Goal: Task Accomplishment & Management: Manage account settings

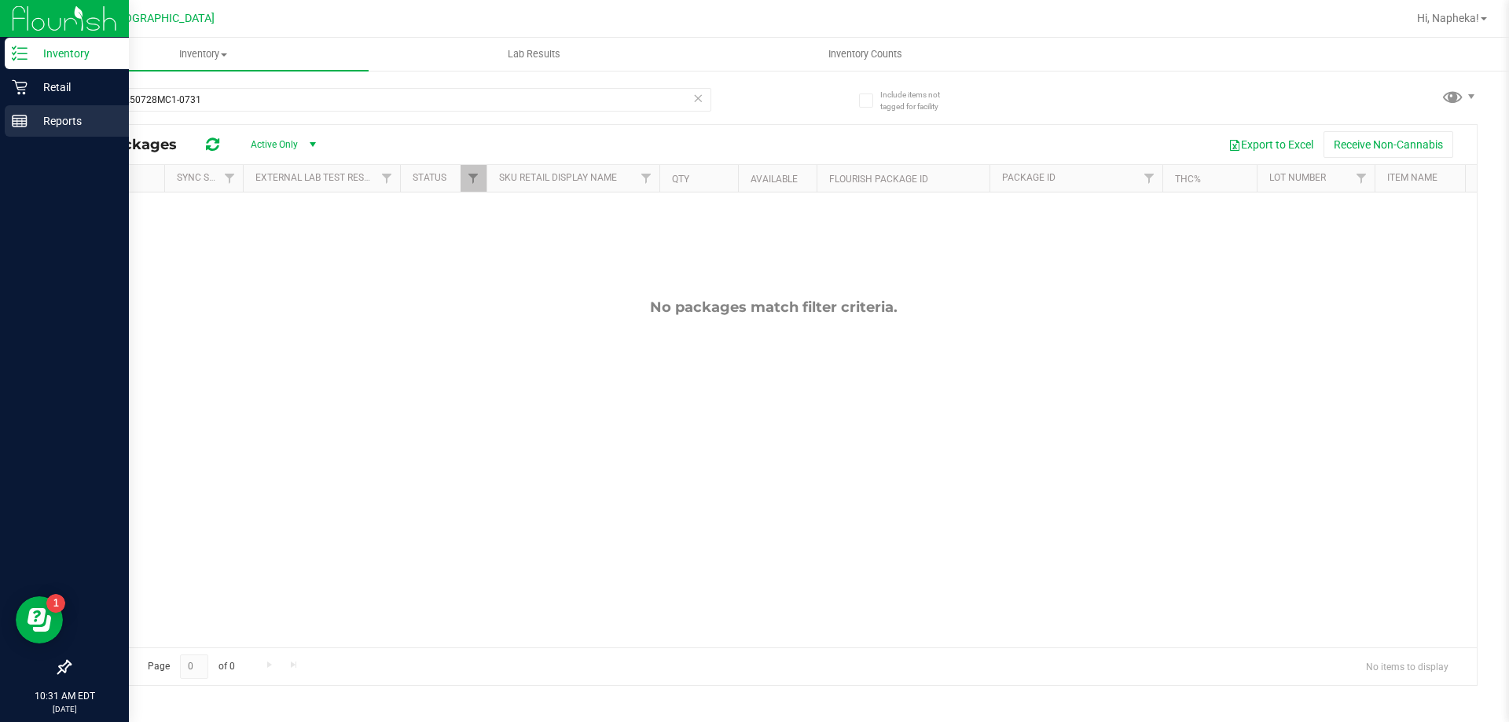
click at [59, 119] on p "Reports" at bounding box center [75, 121] width 94 height 19
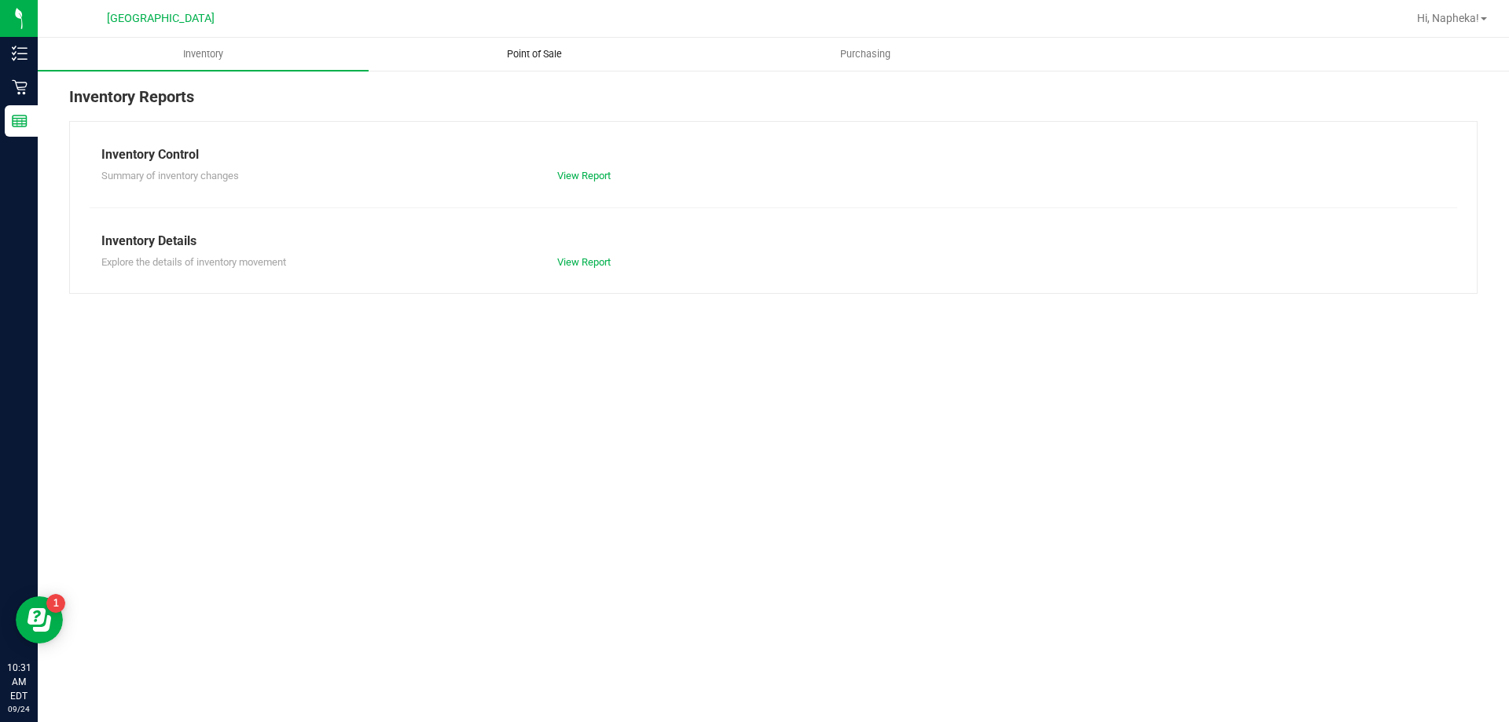
click at [513, 64] on uib-tab-heading "Point of Sale" at bounding box center [533, 54] width 329 height 31
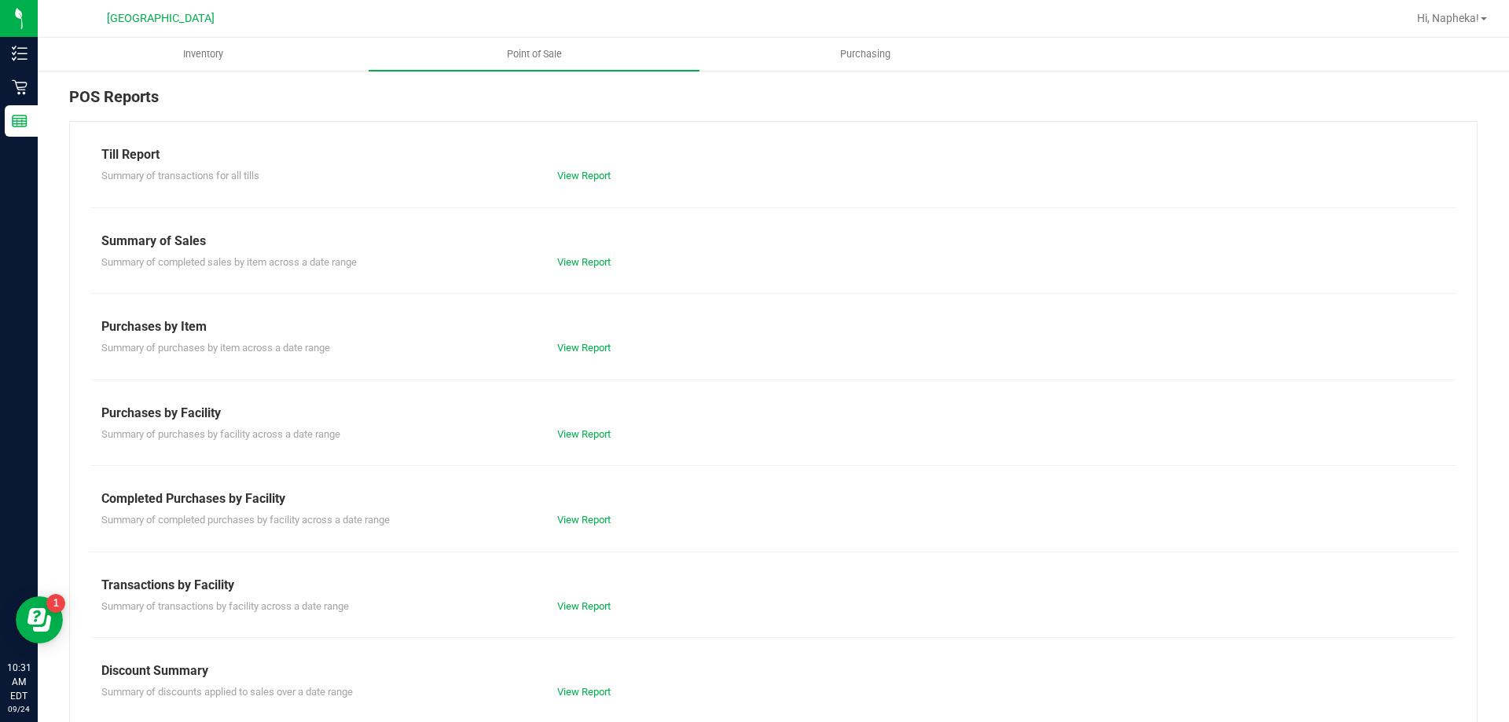
click at [560, 526] on div "View Report" at bounding box center [660, 521] width 228 height 16
click at [566, 525] on link "View Report" at bounding box center [583, 520] width 53 height 12
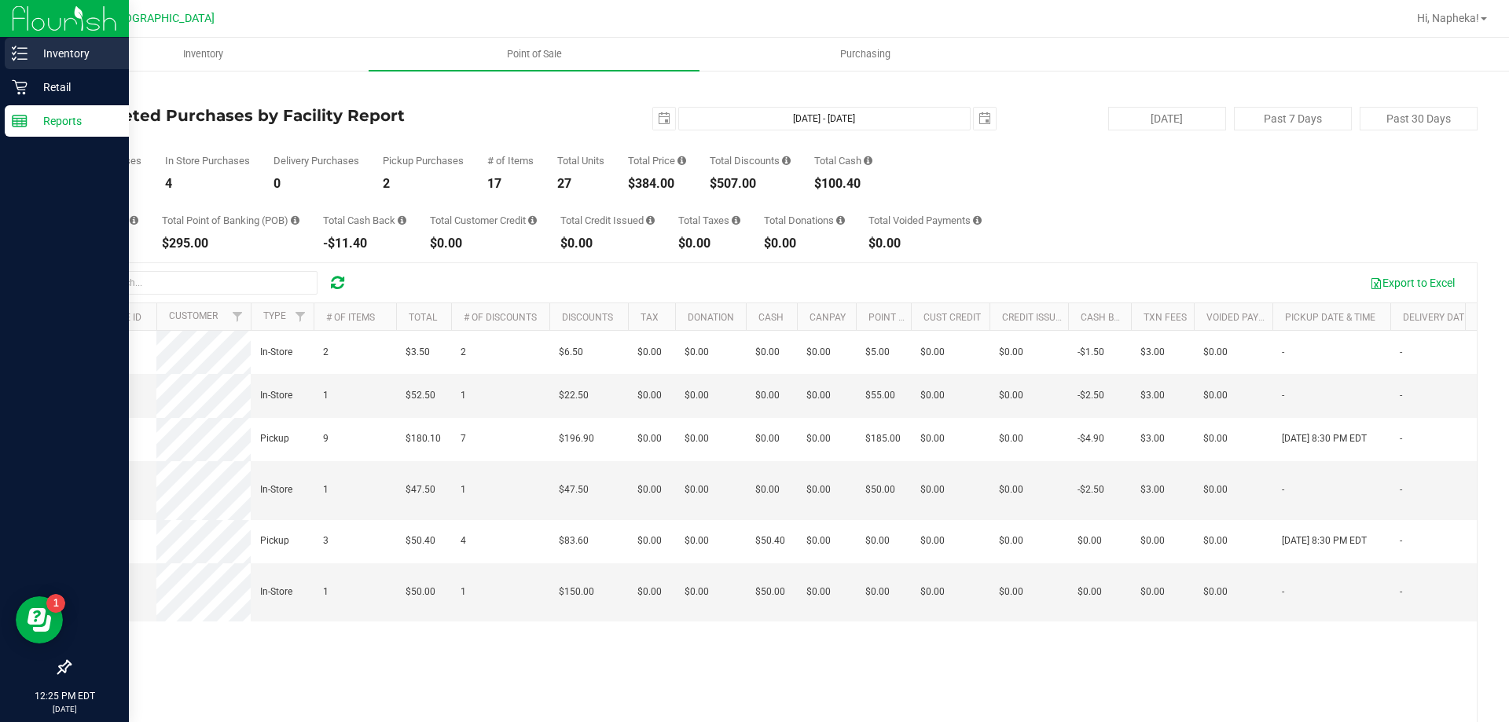
click at [22, 52] on icon at bounding box center [20, 54] width 16 height 16
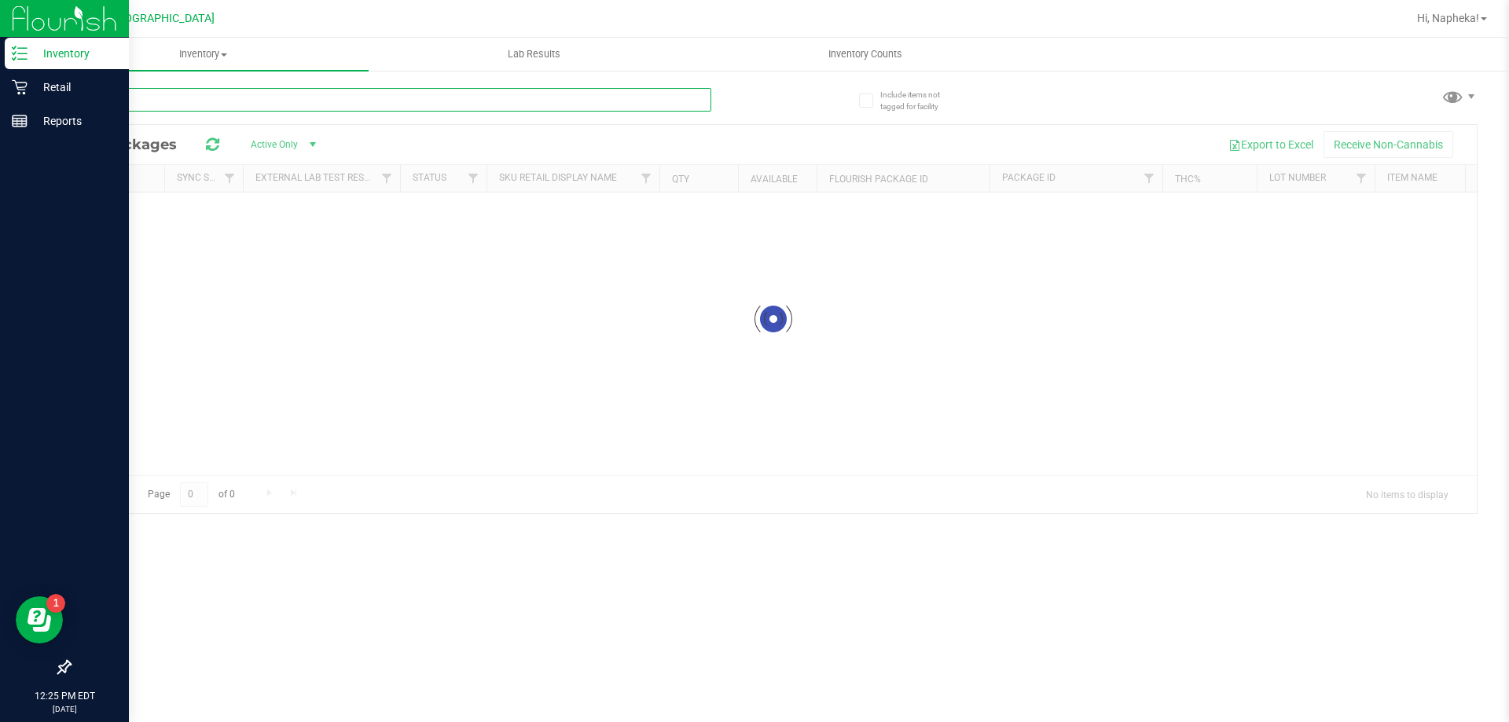
click at [344, 92] on input "text" at bounding box center [390, 100] width 642 height 24
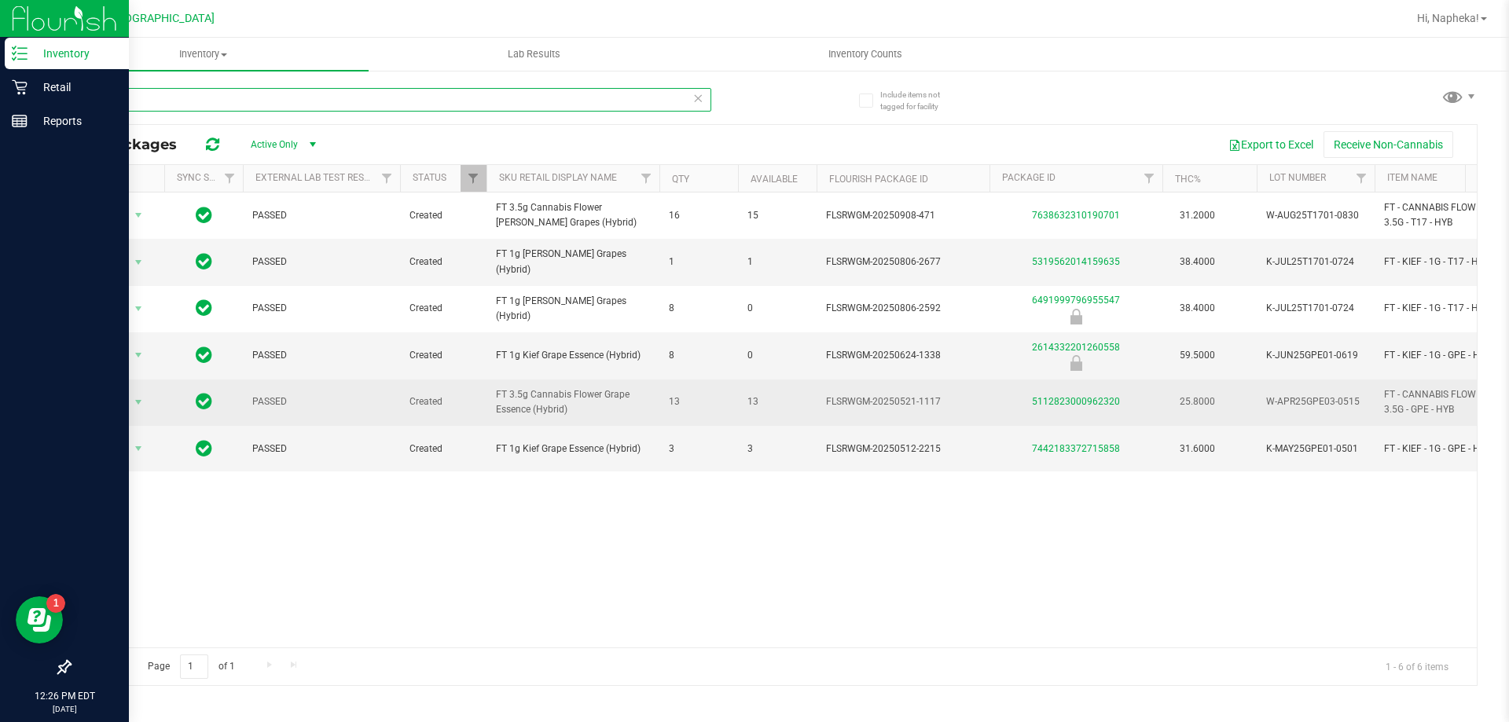
type input "g"
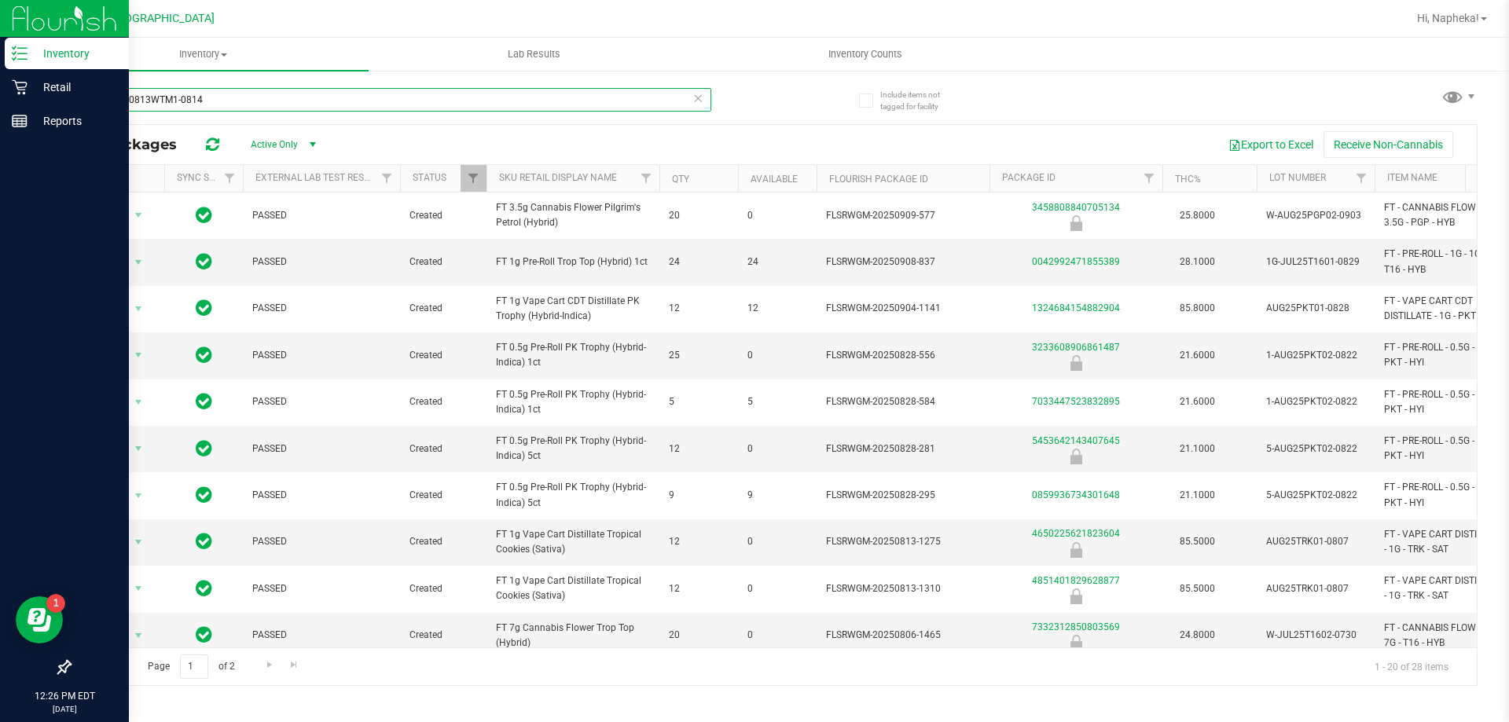
type input "troSN250813WTM1-0814"
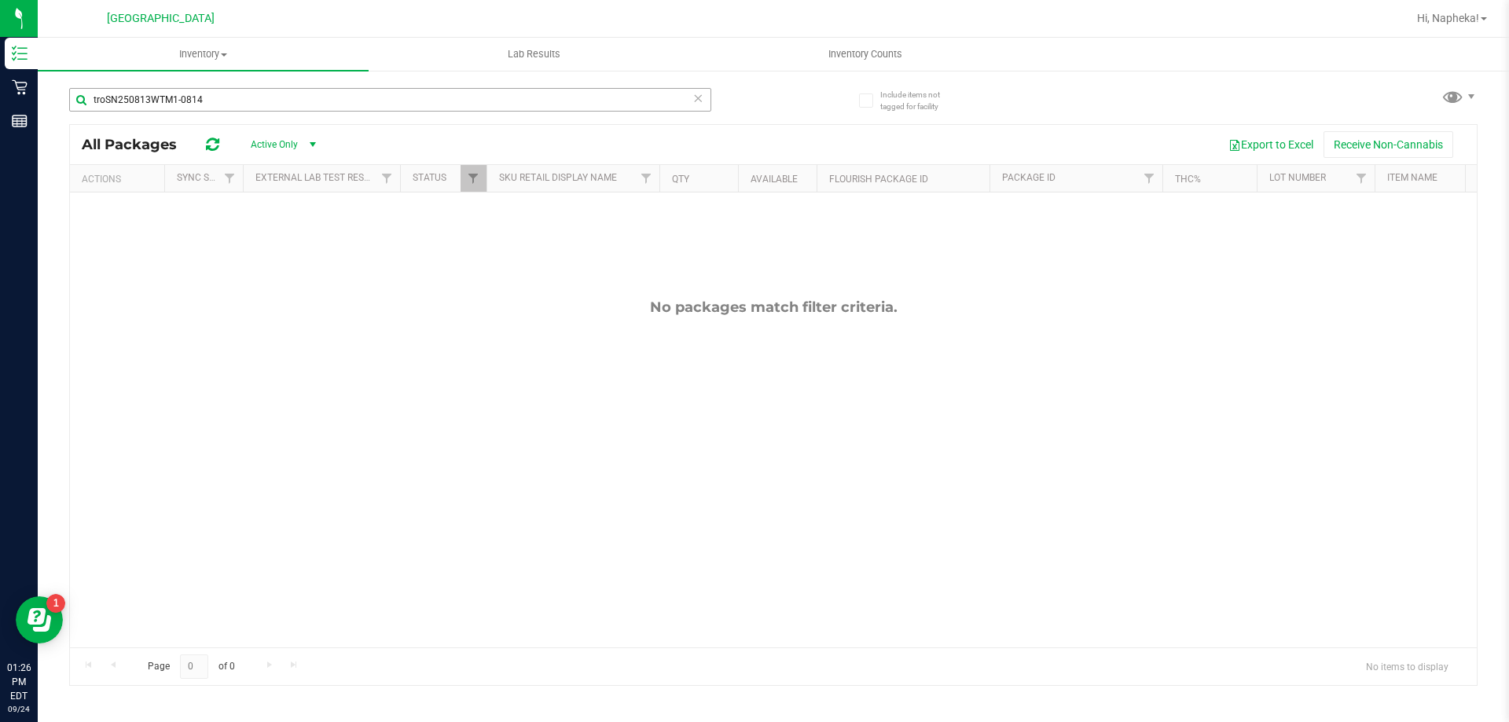
click at [252, 108] on input "troSN250813WTM1-0814" at bounding box center [390, 100] width 642 height 24
type input "5995191111678321"
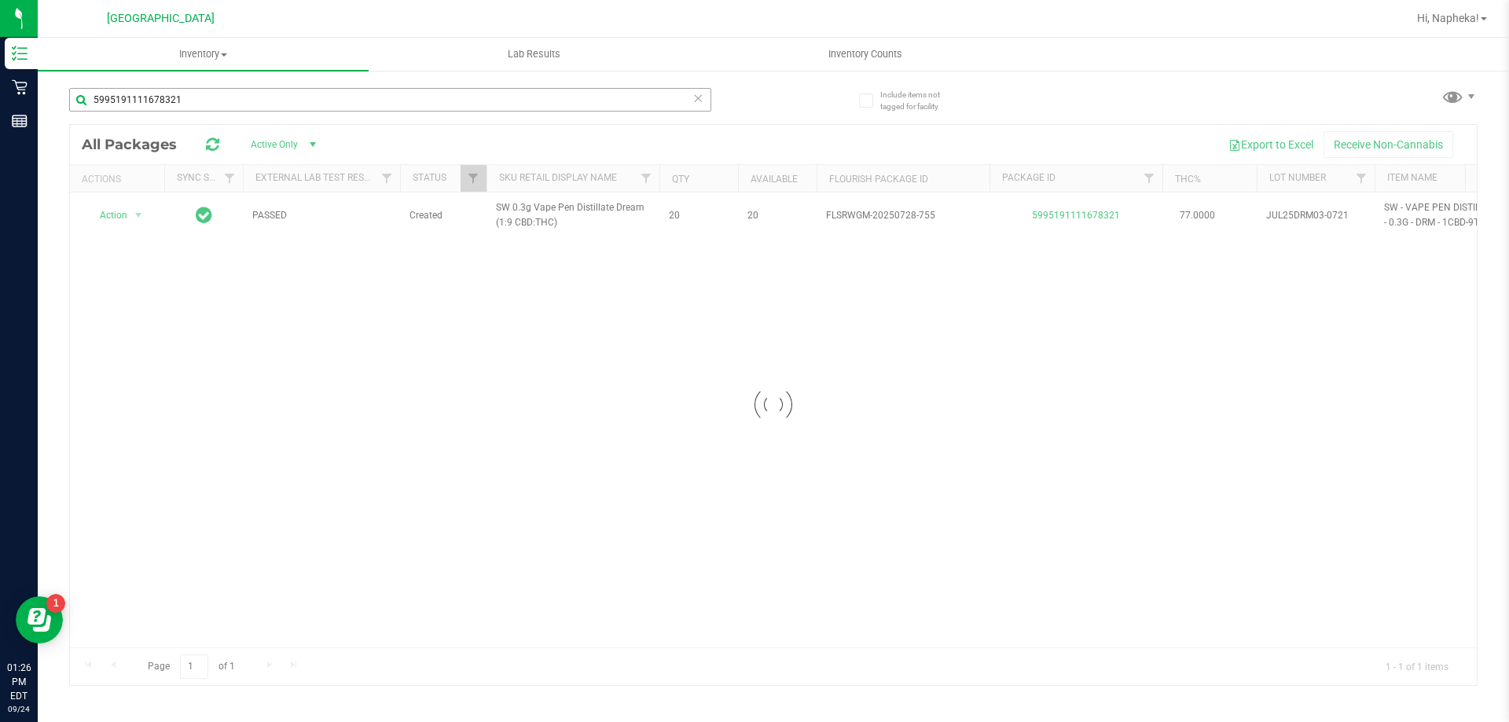
click at [377, 104] on input "5995191111678321" at bounding box center [390, 100] width 642 height 24
type input "0"
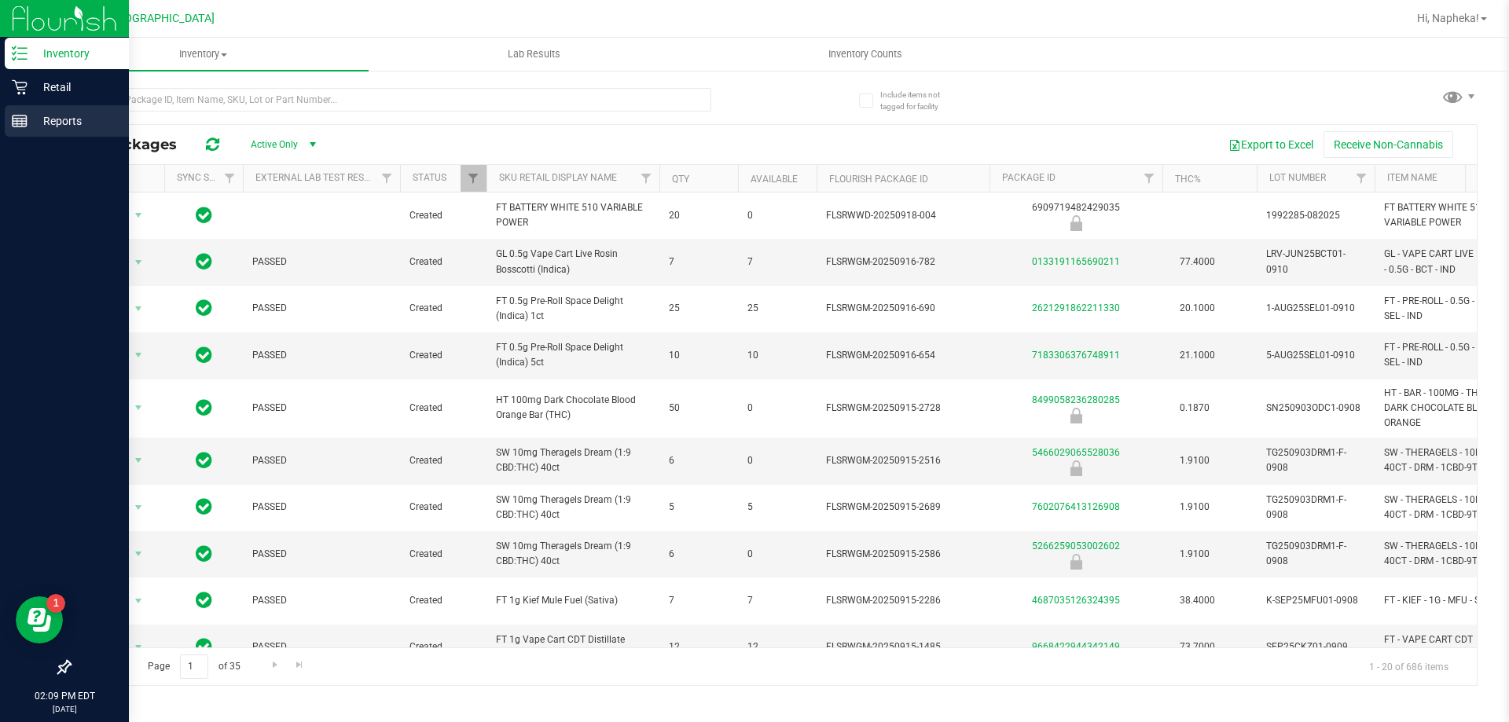
click at [8, 110] on div "Reports" at bounding box center [67, 120] width 124 height 31
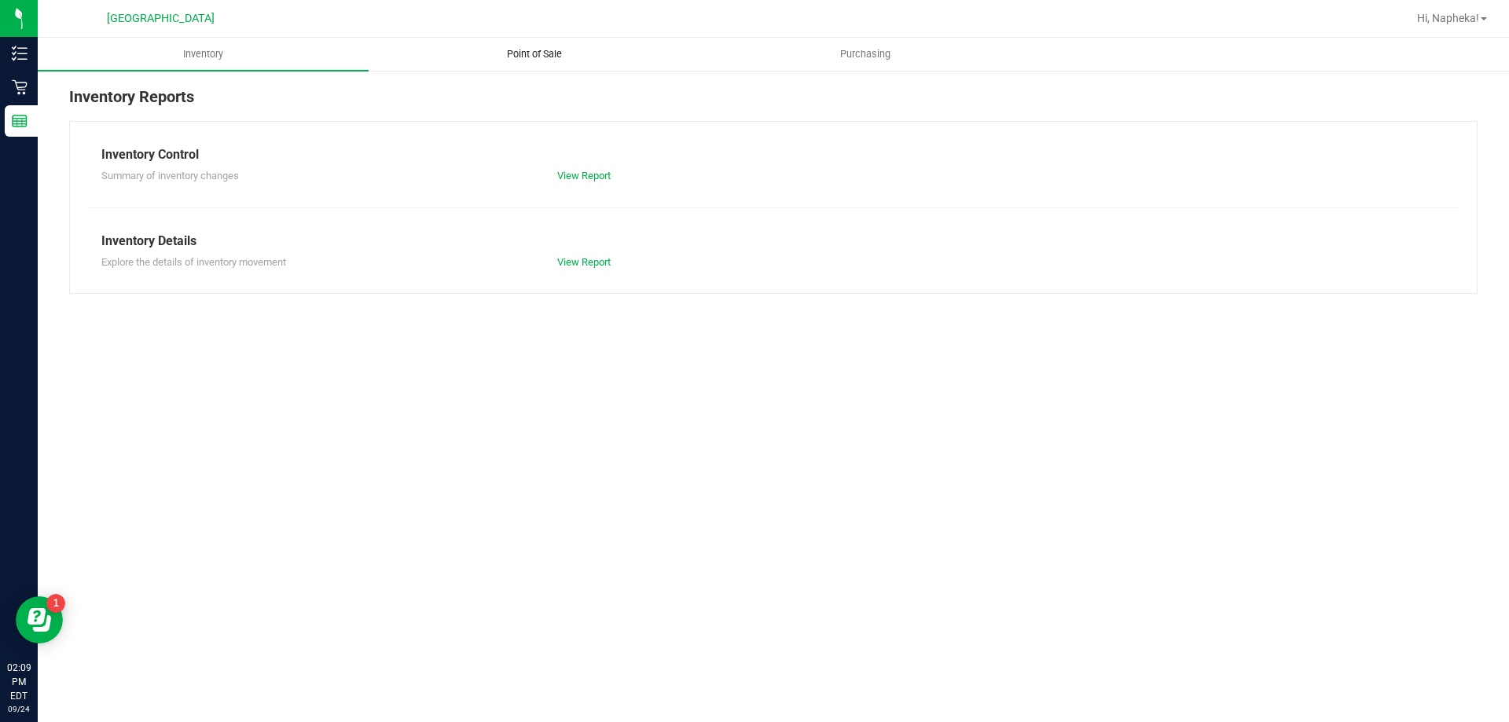
click at [548, 58] on span "Point of Sale" at bounding box center [534, 54] width 97 height 14
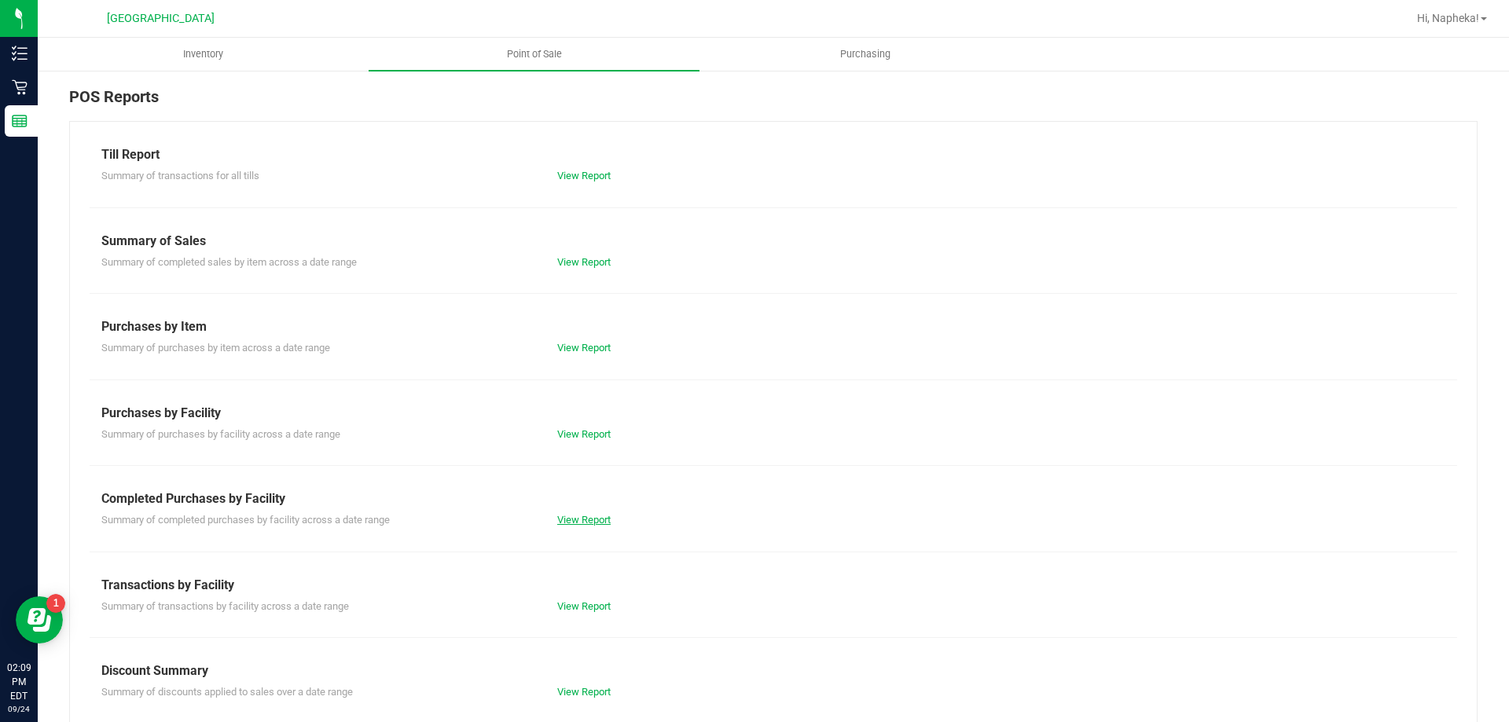
click at [600, 516] on link "View Report" at bounding box center [583, 520] width 53 height 12
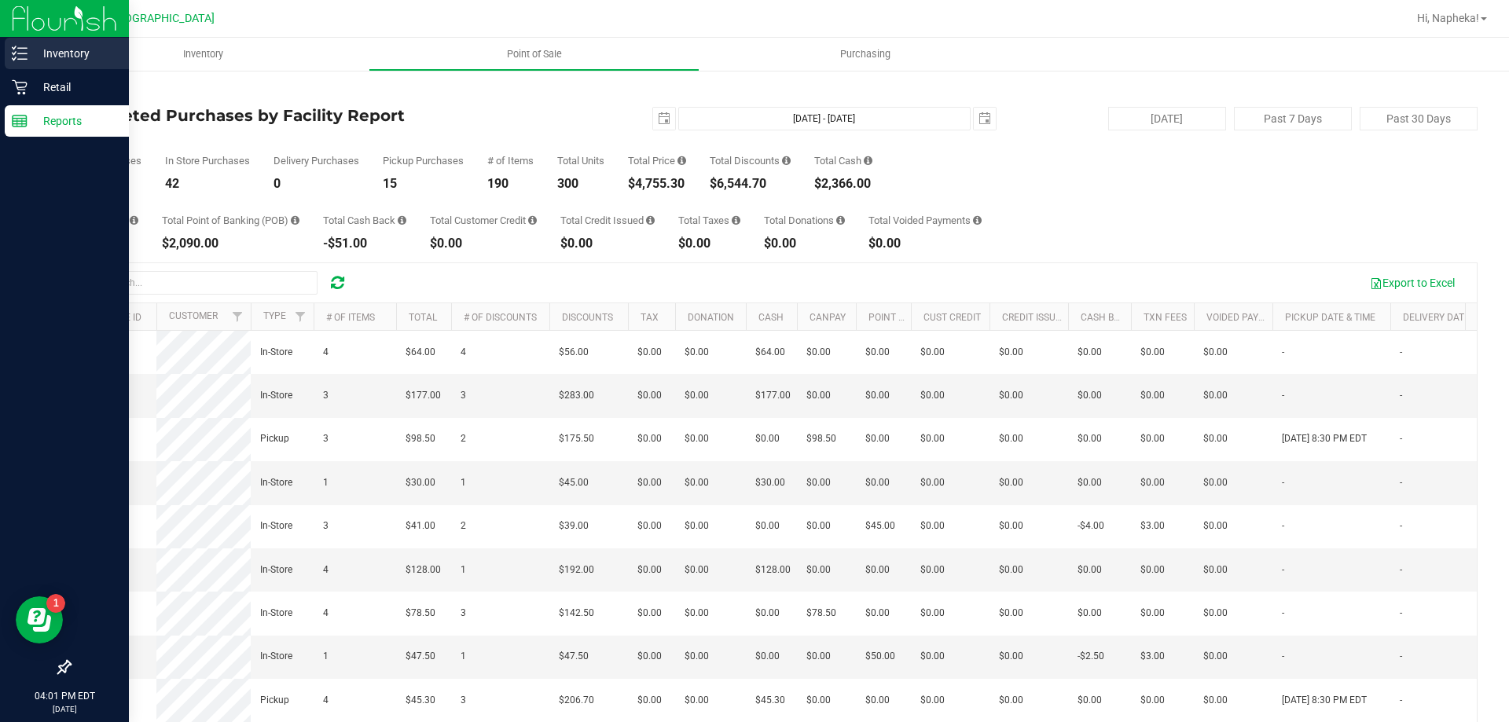
click at [24, 50] on icon at bounding box center [20, 54] width 16 height 16
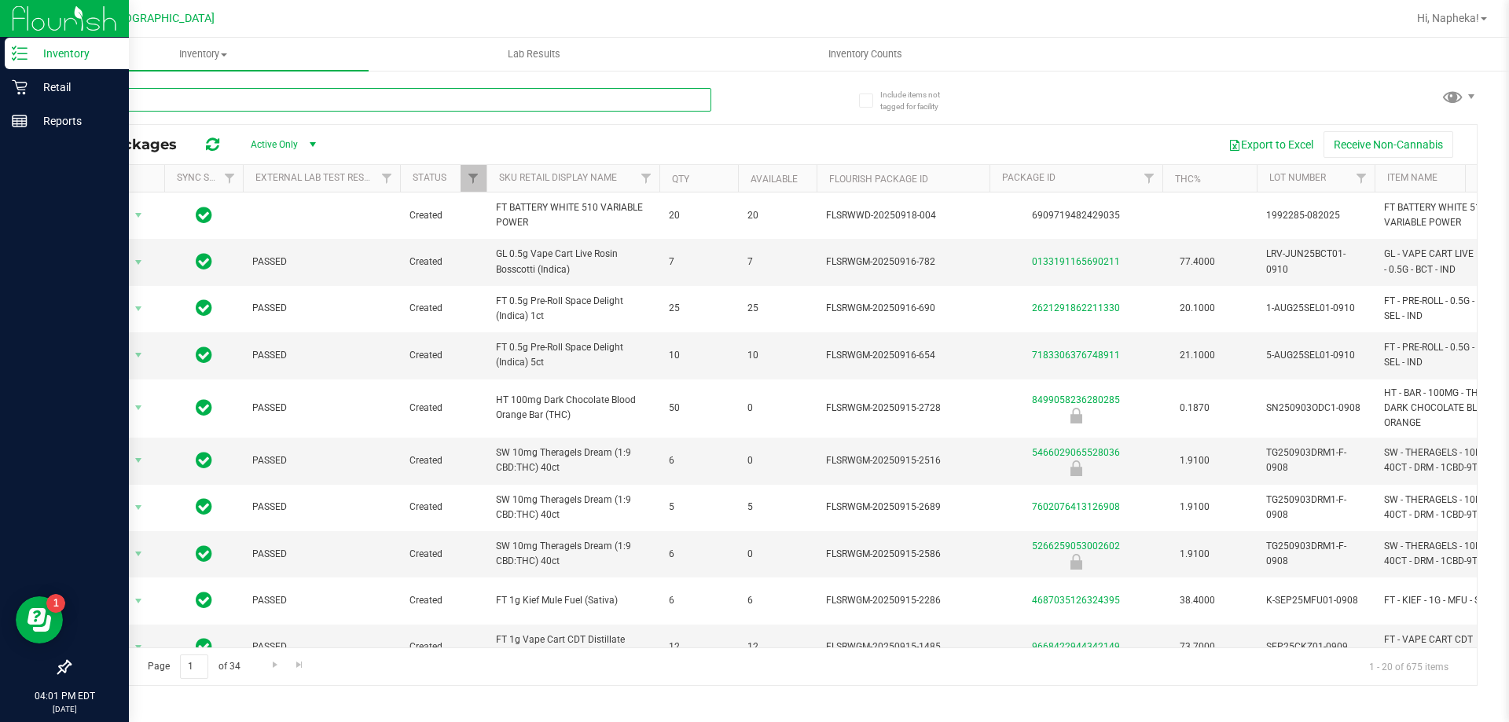
click at [373, 96] on input "text" at bounding box center [390, 100] width 642 height 24
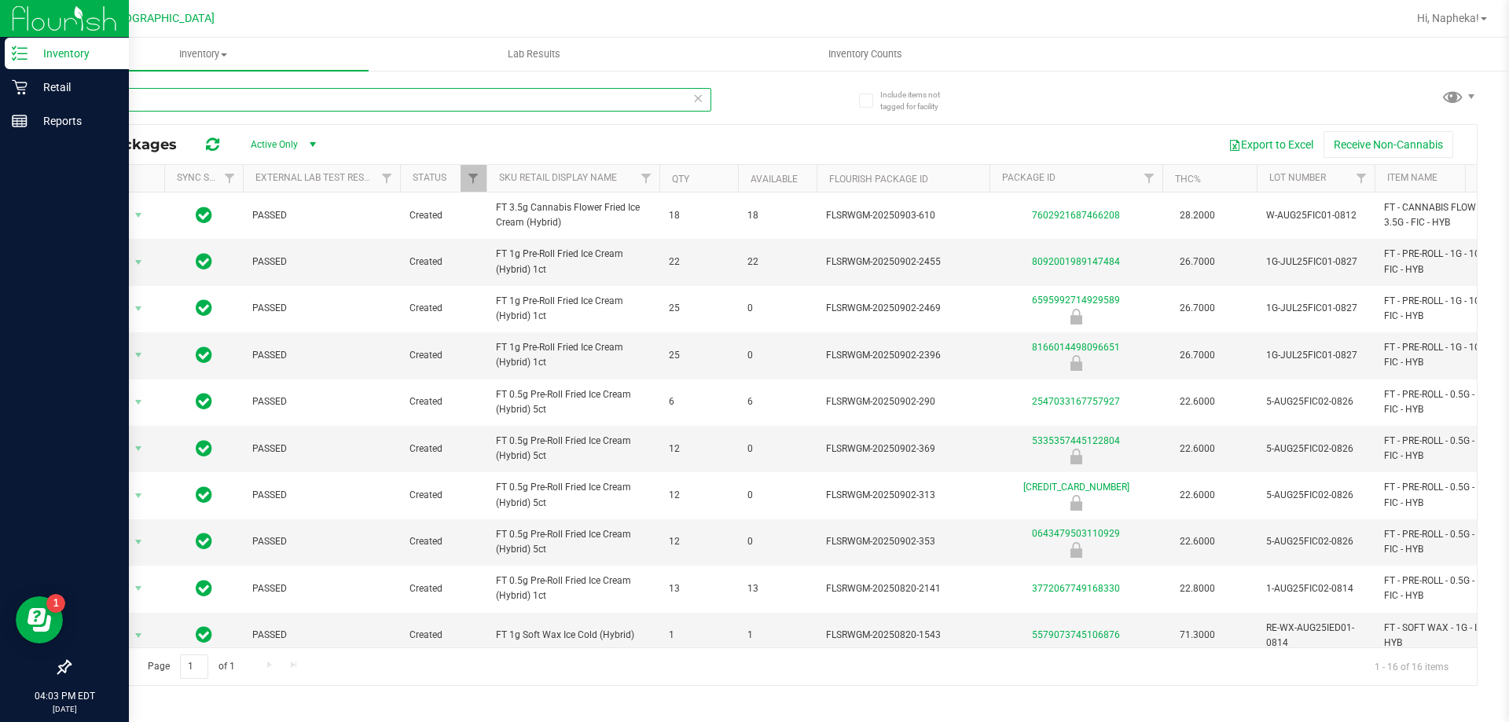
type input "ied"
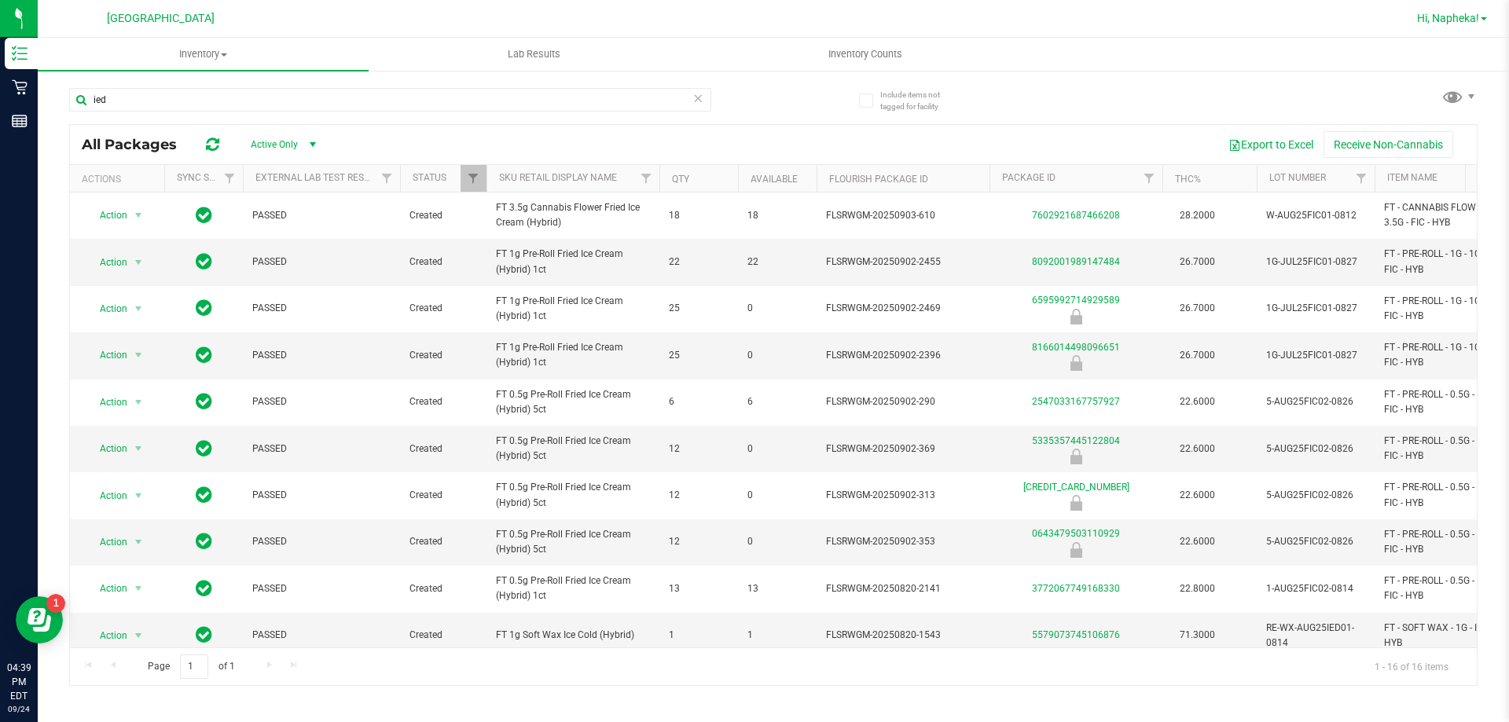
drag, startPoint x: 1438, startPoint y: 7, endPoint x: 1438, endPoint y: 19, distance: 11.8
click at [1438, 8] on div "Hi, Napheka!" at bounding box center [1452, 19] width 83 height 28
click at [1439, 28] on div "Hi, Napheka!" at bounding box center [1452, 19] width 83 height 28
click at [1457, 9] on div "Hi, Napheka!" at bounding box center [1452, 19] width 83 height 28
click at [1457, 11] on link "Hi, Napheka!" at bounding box center [1452, 18] width 83 height 17
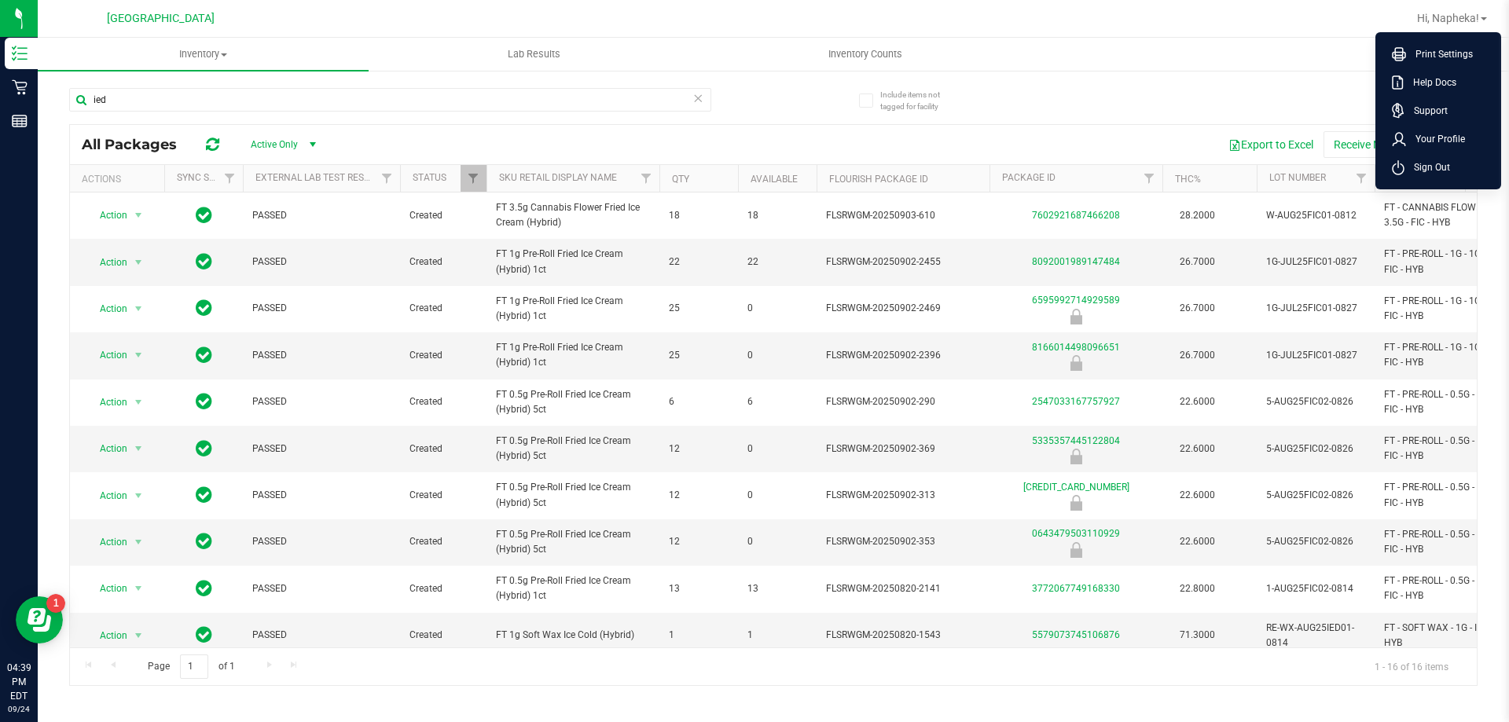
drag, startPoint x: 1438, startPoint y: 160, endPoint x: 818, endPoint y: 18, distance: 635.4
click at [1435, 160] on span "Sign Out" at bounding box center [1428, 168] width 46 height 16
